Goal: Navigation & Orientation: Find specific page/section

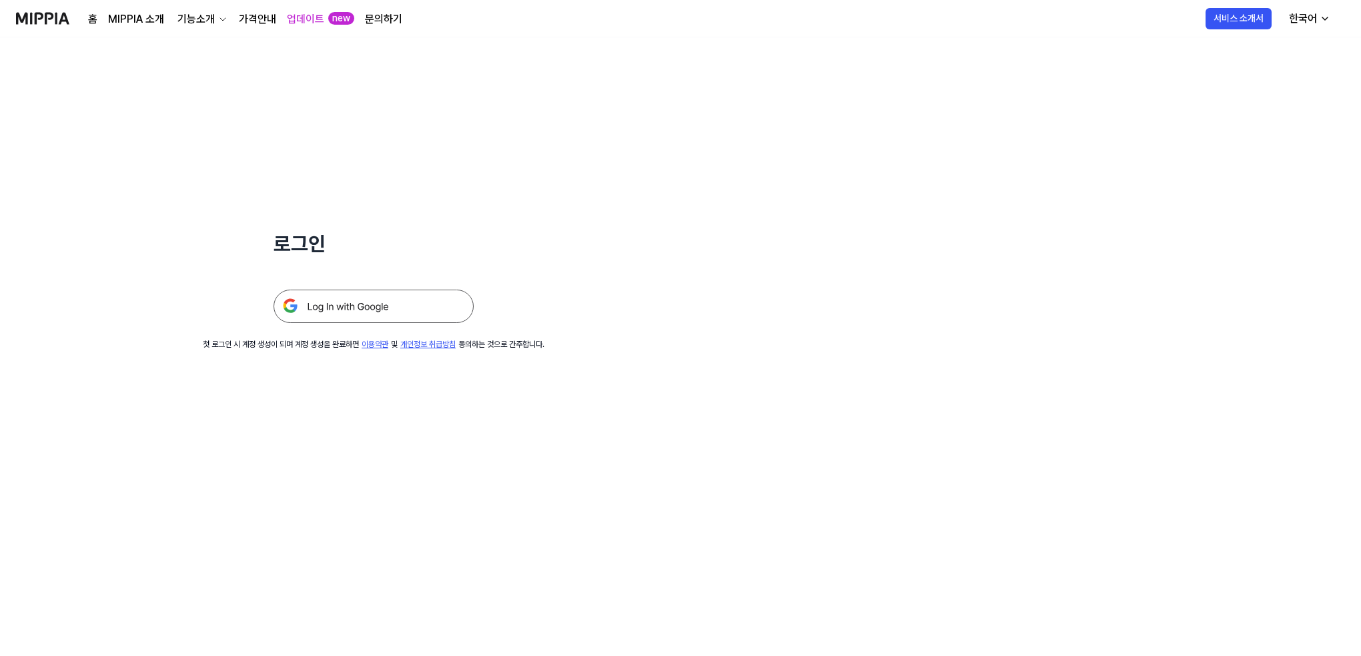
click at [347, 305] on img at bounding box center [374, 306] width 200 height 33
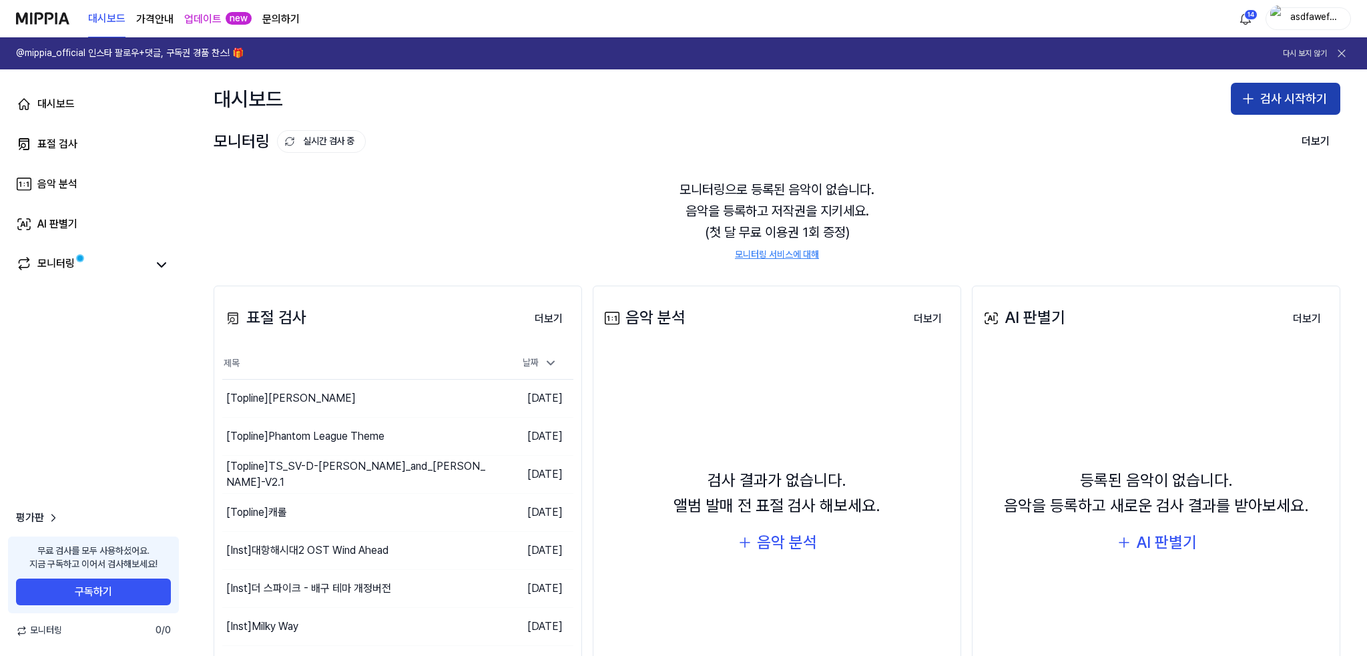
click at [1246, 93] on icon "button" at bounding box center [1248, 99] width 16 height 16
click at [1230, 140] on div "표절 검사" at bounding box center [1227, 135] width 34 height 13
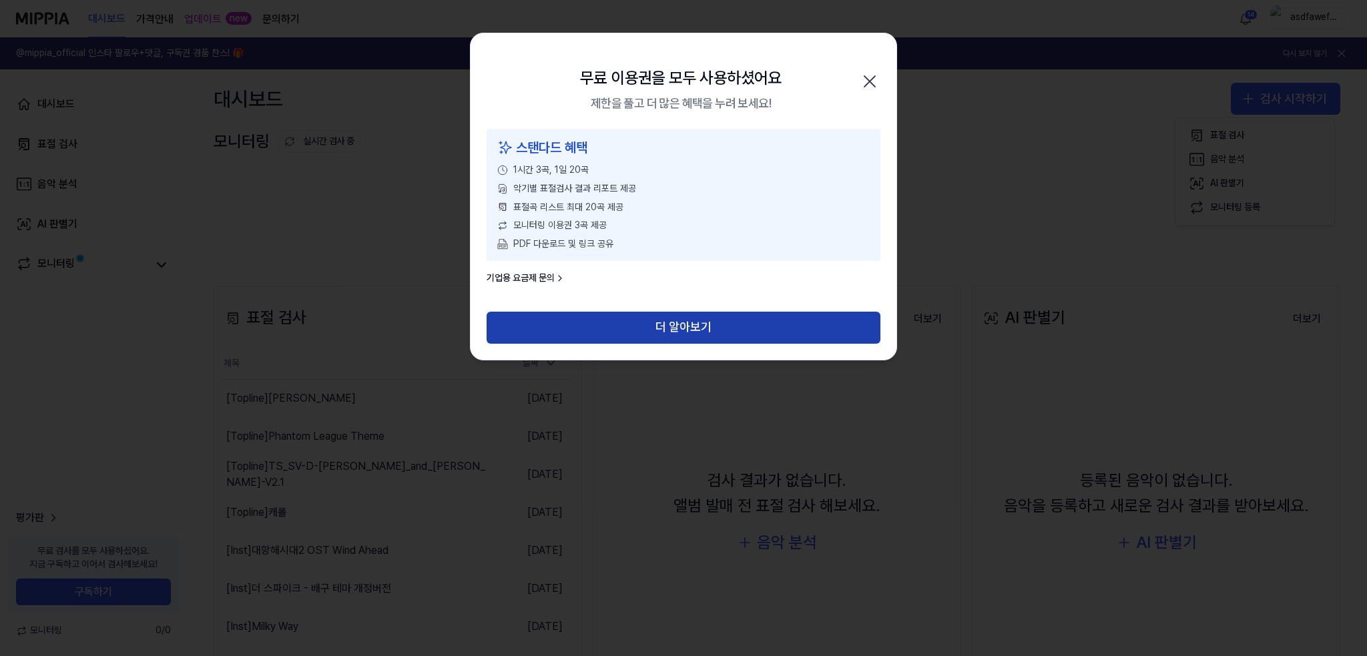
click at [729, 322] on button "더 알아보기" at bounding box center [683, 328] width 394 height 32
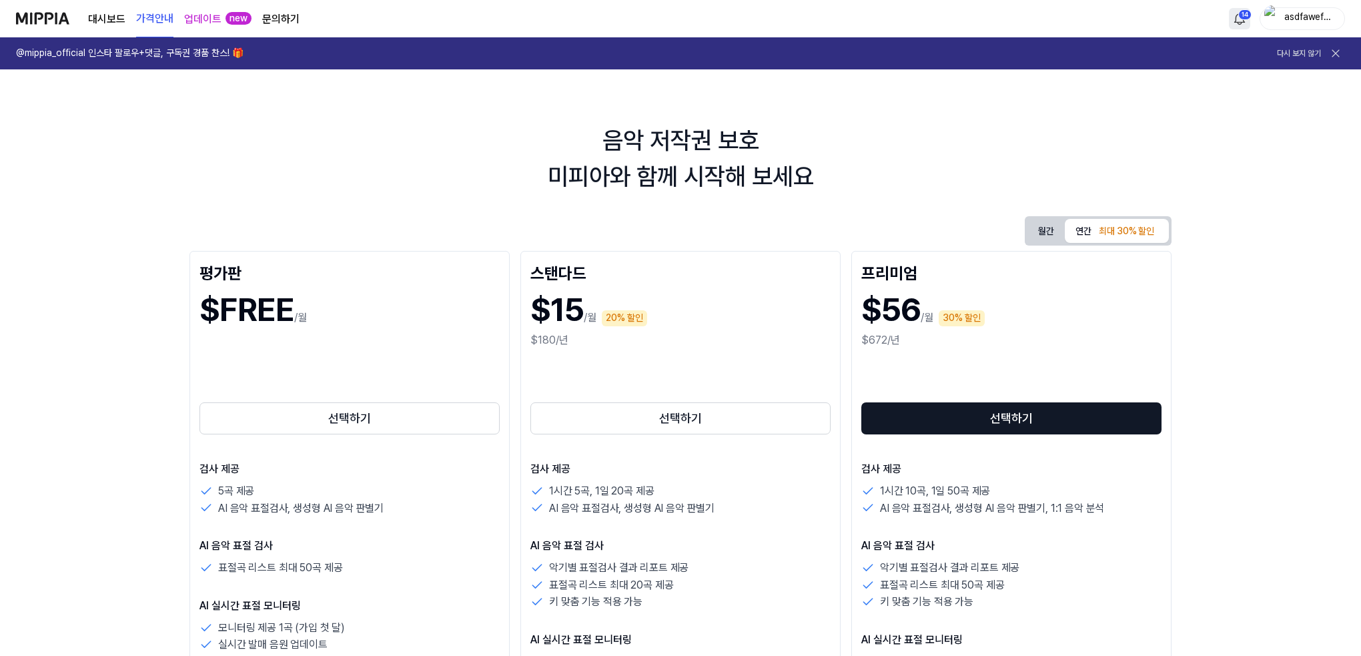
click at [1249, 21] on html "대시보드 가격안내 업데이트 new 문의하기 14 asdfawefwefwe @mippia_official 인스타 팔로우+댓글, 구독권 경품 찬스…" at bounding box center [680, 328] width 1361 height 656
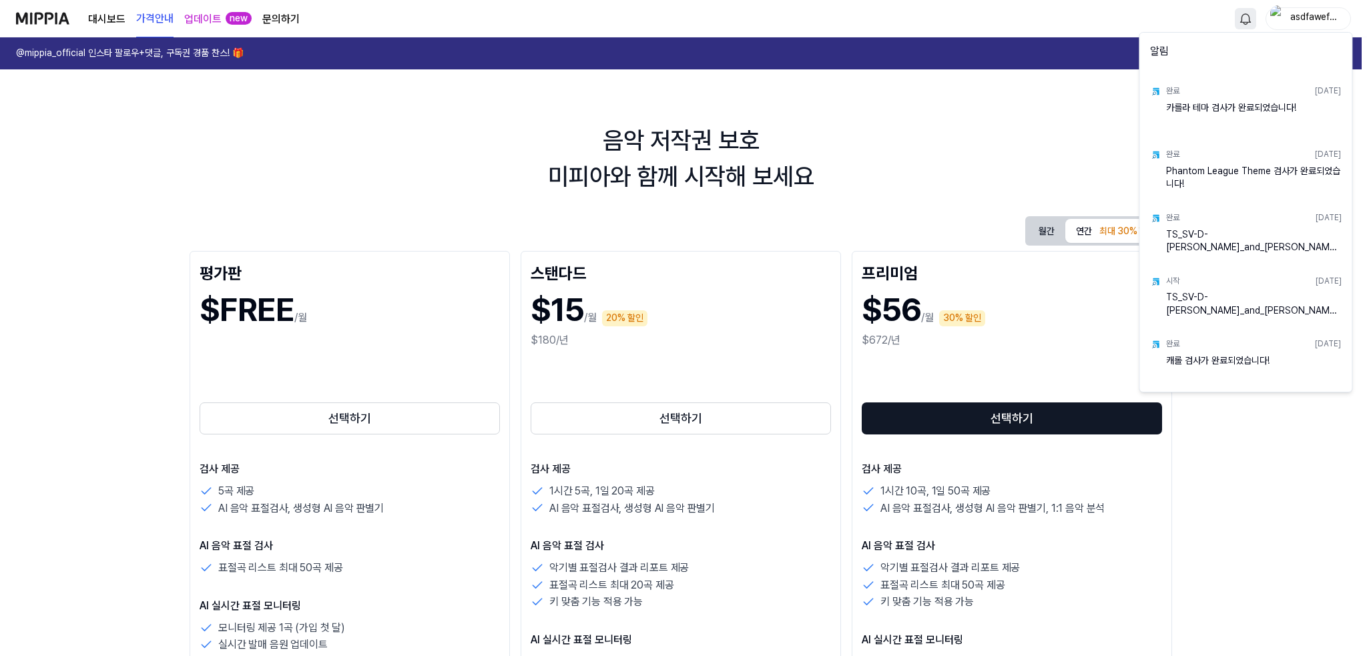
click at [1244, 13] on html "대시보드 가격안내 업데이트 new 문의하기 asdfawefwefwe @mippia_official 인스타 팔로우+댓글, 구독권 경품 찬스! 🎁…" at bounding box center [683, 328] width 1367 height 656
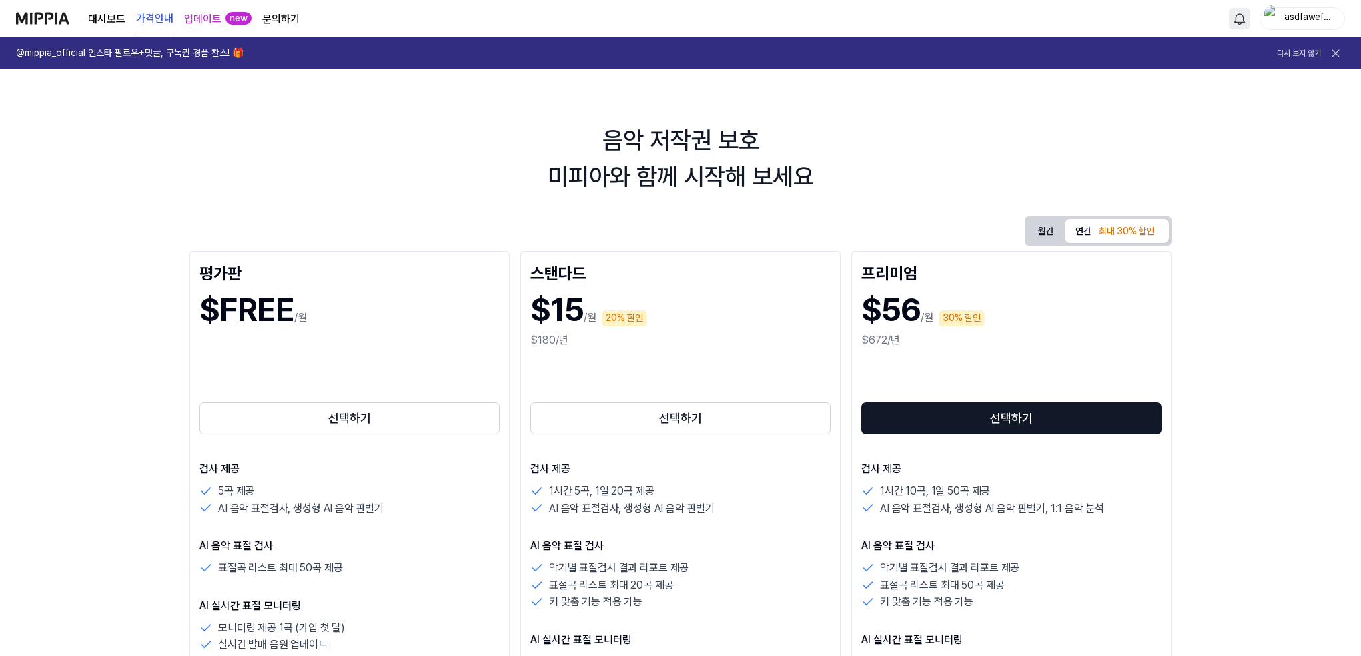
click at [198, 15] on link "업데이트" at bounding box center [202, 19] width 37 height 16
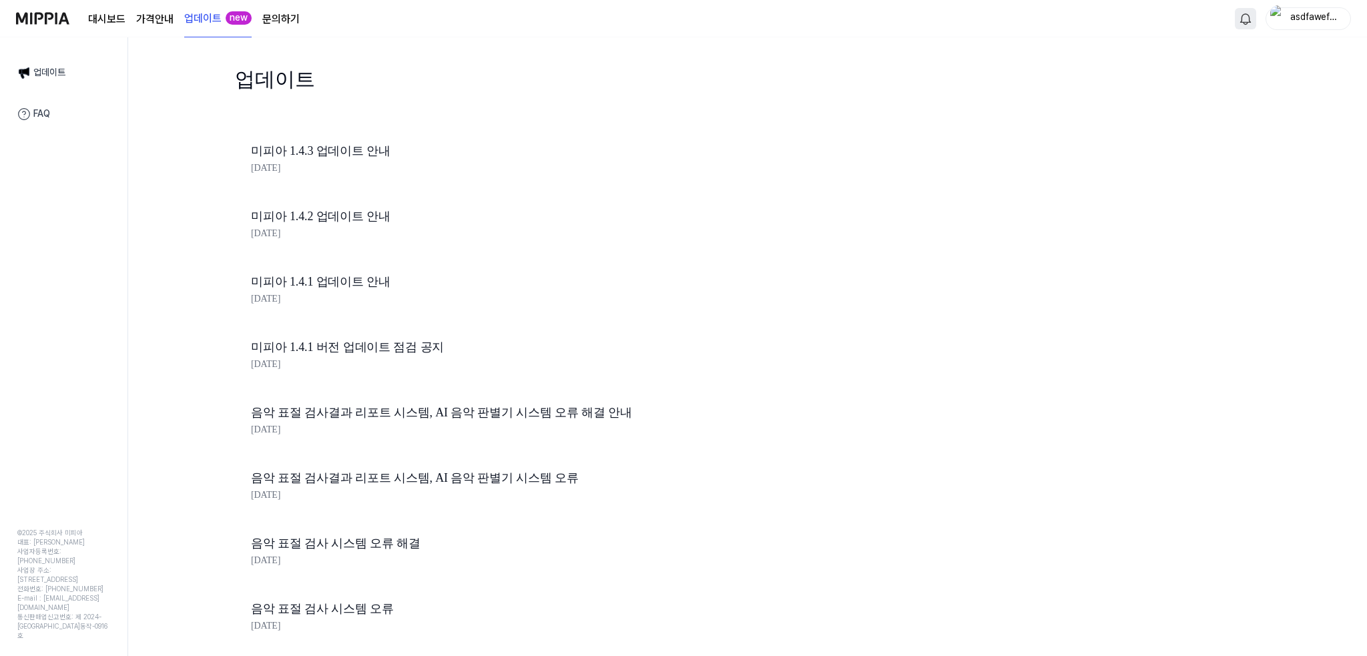
click at [272, 17] on link "문의하기" at bounding box center [280, 19] width 37 height 16
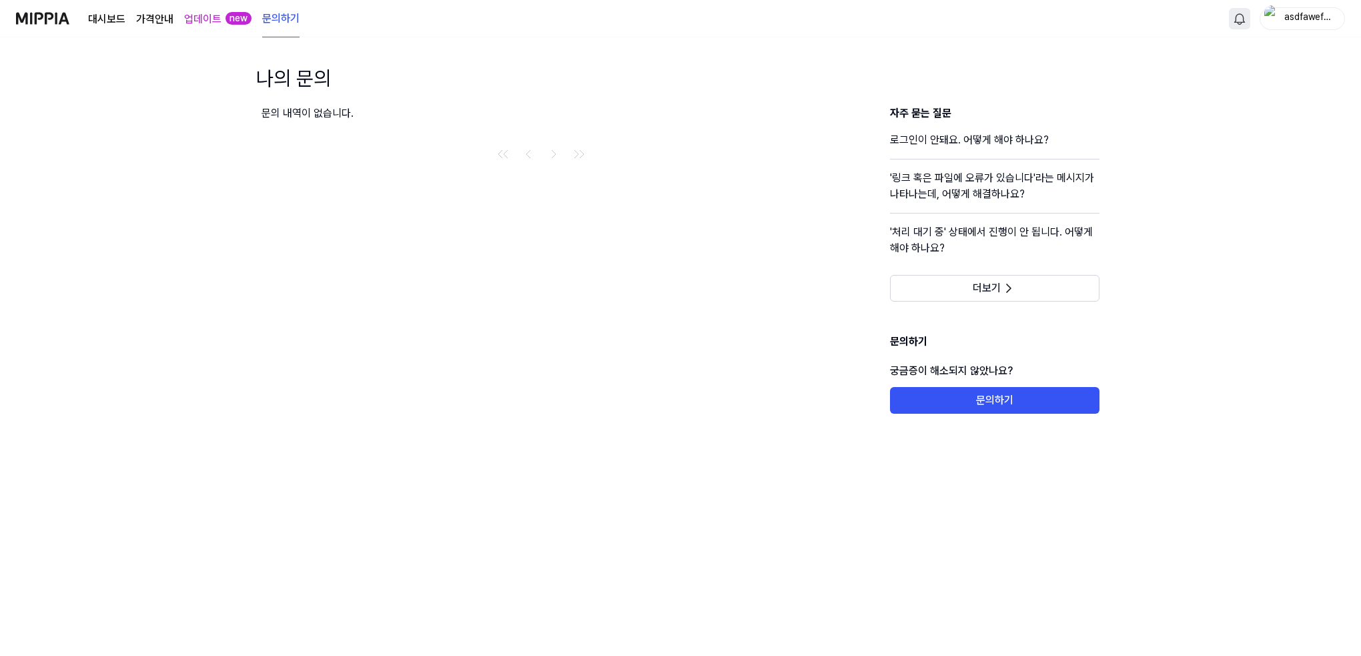
click at [107, 18] on link "대시보드" at bounding box center [106, 19] width 37 height 16
